Goal: Task Accomplishment & Management: Complete application form

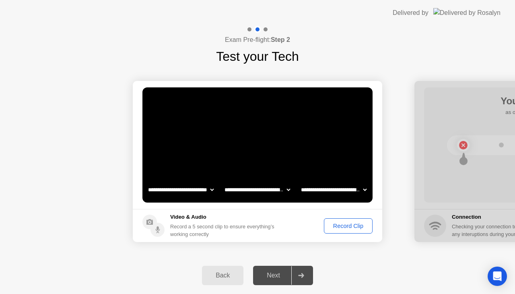
select select "**********"
select select "*******"
click at [342, 229] on div "Record Clip" at bounding box center [348, 225] width 43 height 6
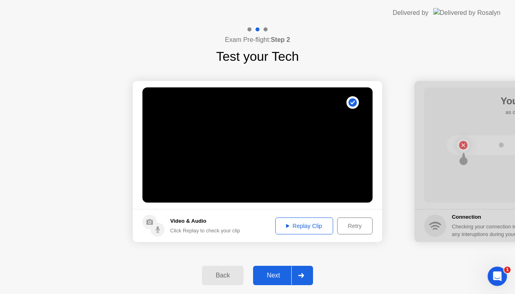
click at [300, 276] on icon at bounding box center [301, 275] width 6 height 5
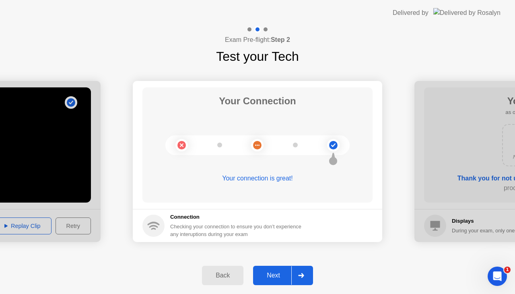
click at [300, 276] on icon at bounding box center [301, 275] width 6 height 5
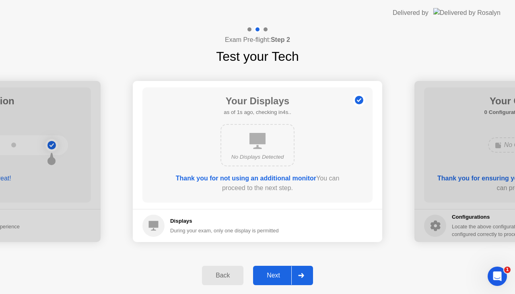
click at [300, 276] on icon at bounding box center [301, 275] width 6 height 5
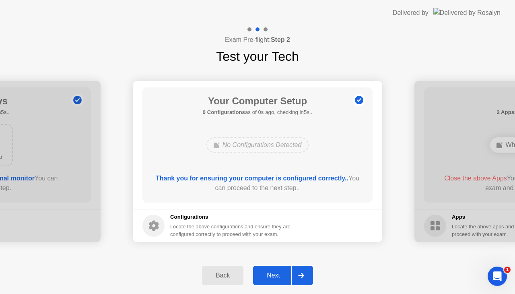
click at [300, 276] on icon at bounding box center [301, 275] width 6 height 5
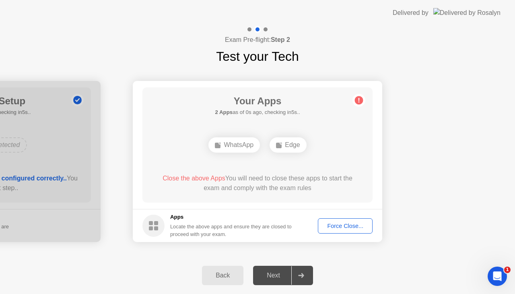
click at [340, 226] on div "Force Close..." at bounding box center [345, 225] width 49 height 6
click at [343, 228] on div "Force Close..." at bounding box center [345, 225] width 49 height 6
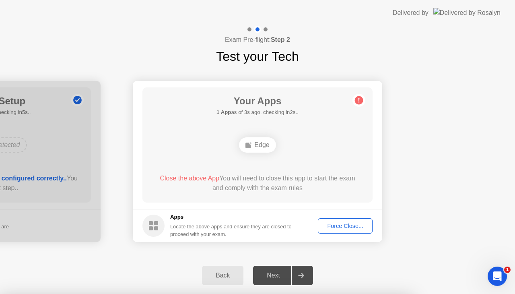
click at [336, 225] on div "Force Close..." at bounding box center [345, 225] width 49 height 6
click at [346, 226] on div "Force Close..." at bounding box center [345, 225] width 49 height 6
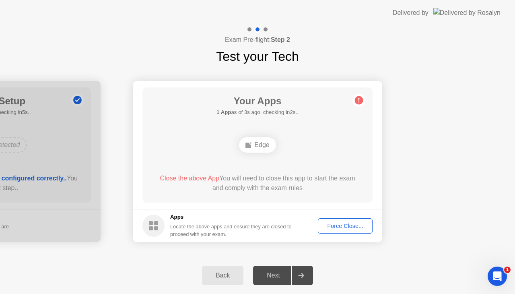
click at [333, 224] on div "Force Close..." at bounding box center [345, 225] width 49 height 6
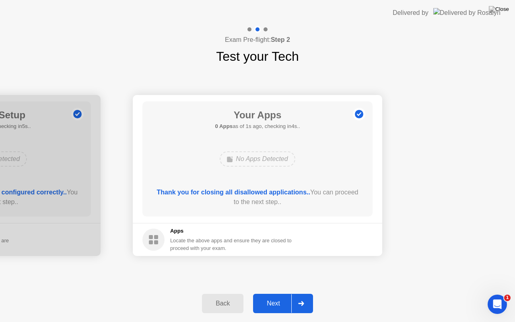
click at [301, 293] on icon at bounding box center [301, 303] width 6 height 5
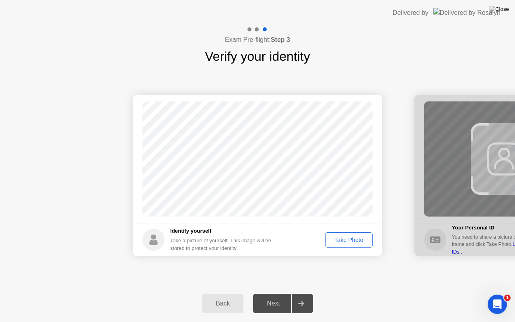
click at [356, 240] on div "Take Photo" at bounding box center [349, 240] width 42 height 6
click at [308, 293] on div at bounding box center [300, 303] width 19 height 19
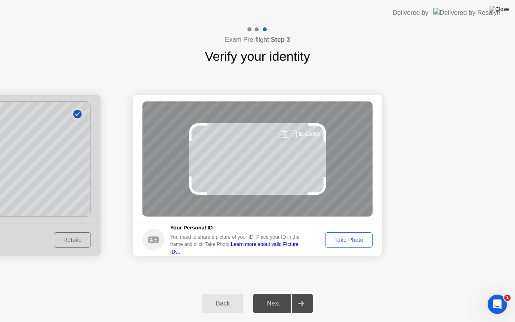
click at [343, 243] on div "Take Photo" at bounding box center [349, 240] width 42 height 6
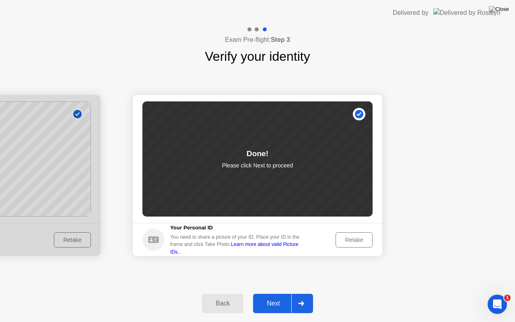
click at [304, 293] on icon at bounding box center [301, 303] width 6 height 5
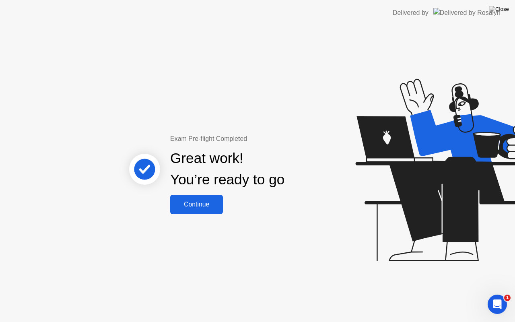
click at [200, 206] on div "Continue" at bounding box center [197, 204] width 48 height 7
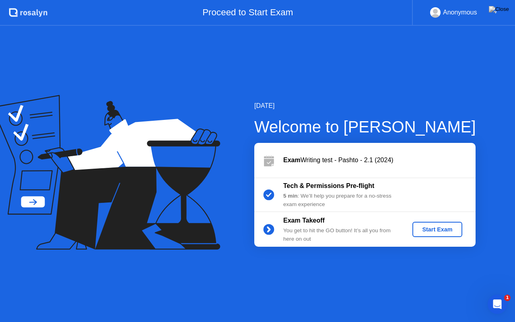
click at [433, 228] on div "Start Exam" at bounding box center [437, 229] width 43 height 6
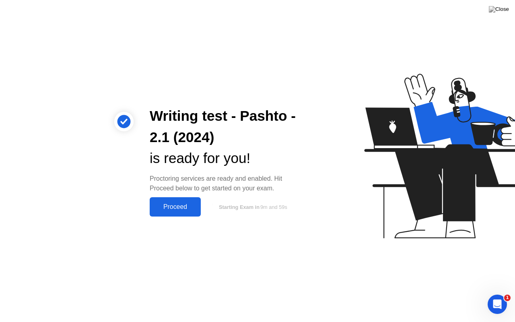
click at [169, 203] on div "Proceed" at bounding box center [175, 206] width 46 height 7
